Goal: Task Accomplishment & Management: Use online tool/utility

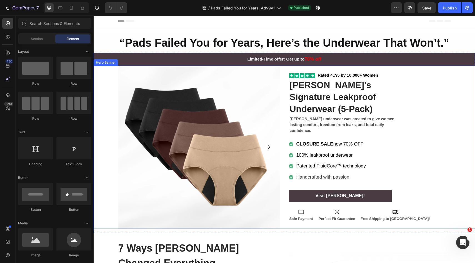
click at [282, 118] on div "Image Image Image Image Image Carousel Icon Icon Icon Icon Icon Icon List Rated…" at bounding box center [284, 147] width 341 height 163
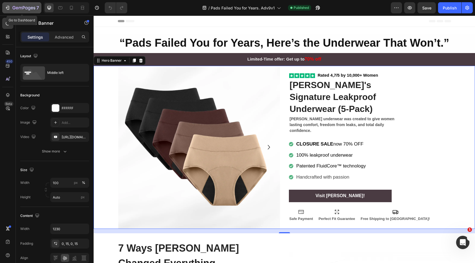
click at [8, 8] on icon "button" at bounding box center [8, 8] width 6 height 6
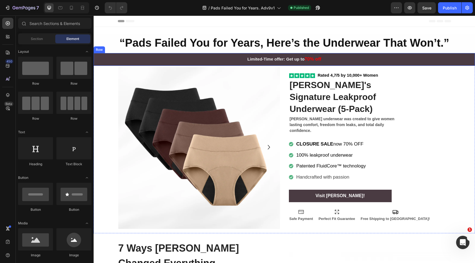
click at [183, 64] on div "Limited-Time offer: Get up to 70% off Text Block Row" at bounding box center [284, 59] width 381 height 13
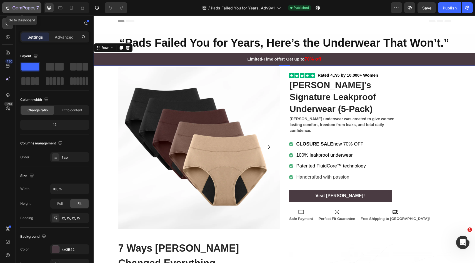
click at [28, 6] on icon "button" at bounding box center [23, 8] width 23 height 5
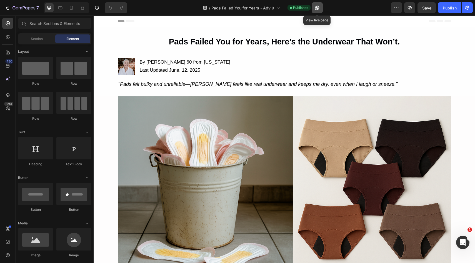
click at [316, 8] on icon "button" at bounding box center [315, 8] width 1 height 1
click at [32, 8] on icon "button" at bounding box center [23, 8] width 23 height 5
